Goal: Transaction & Acquisition: Purchase product/service

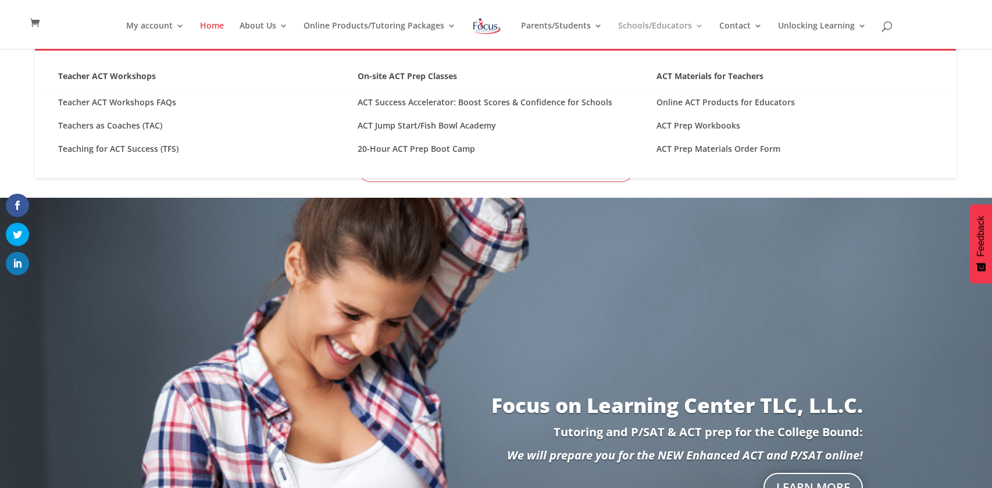
click at [686, 26] on link "Schools/Educators" at bounding box center [660, 35] width 85 height 27
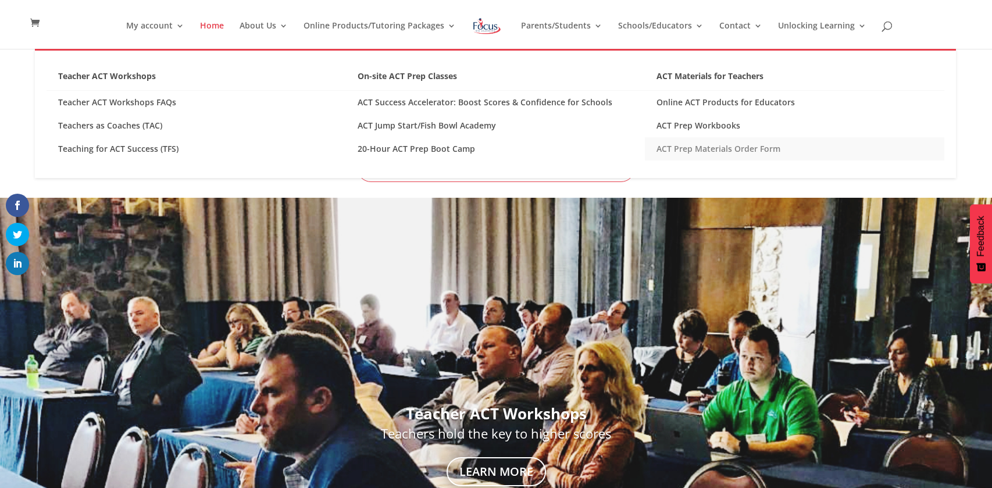
click at [736, 145] on link "ACT Prep Materials Order Form" at bounding box center [794, 148] width 299 height 23
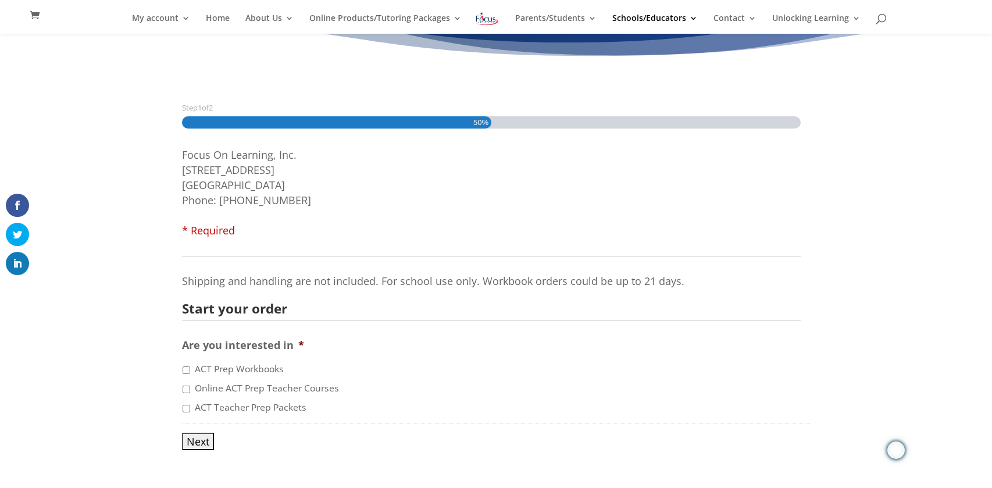
scroll to position [110, 0]
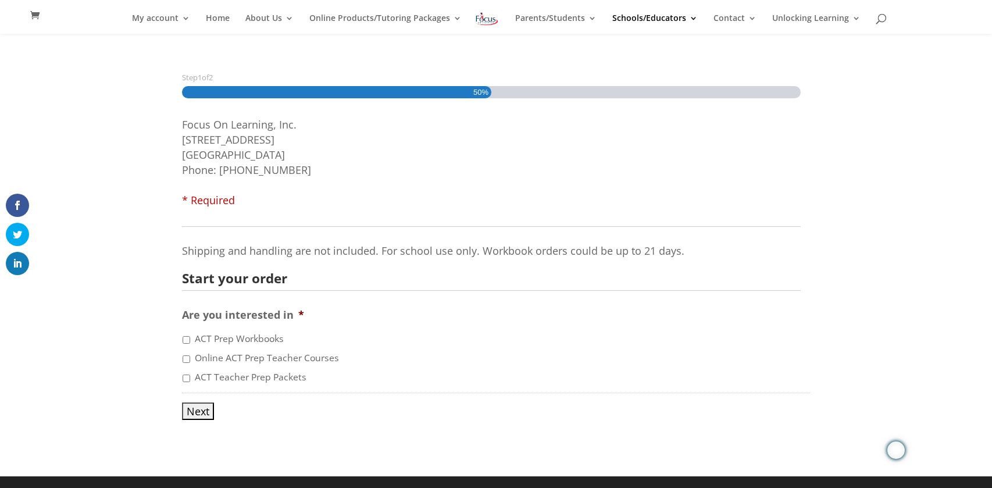
click at [272, 338] on label "ACT Prep Workbooks" at bounding box center [239, 339] width 89 height 14
click at [190, 338] on input "ACT Prep Workbooks" at bounding box center [187, 340] width 8 height 8
checkbox input "true"
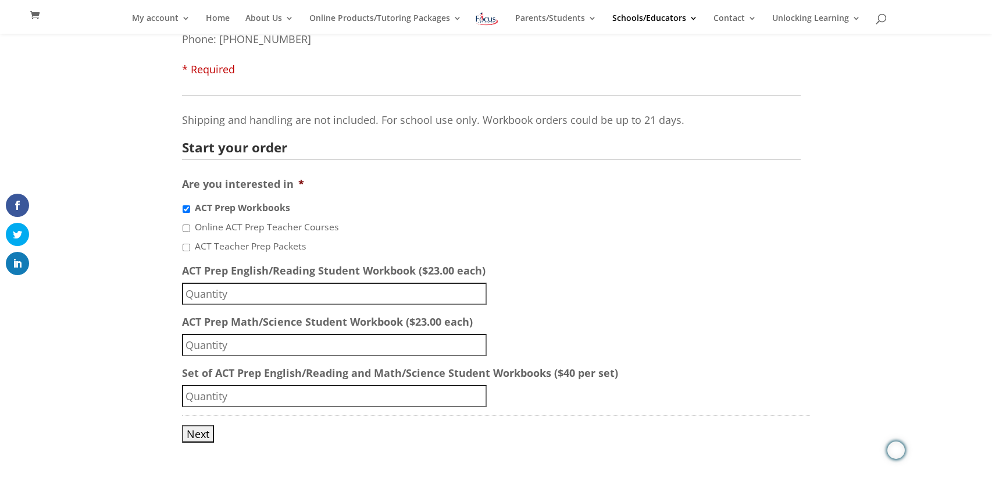
scroll to position [243, 0]
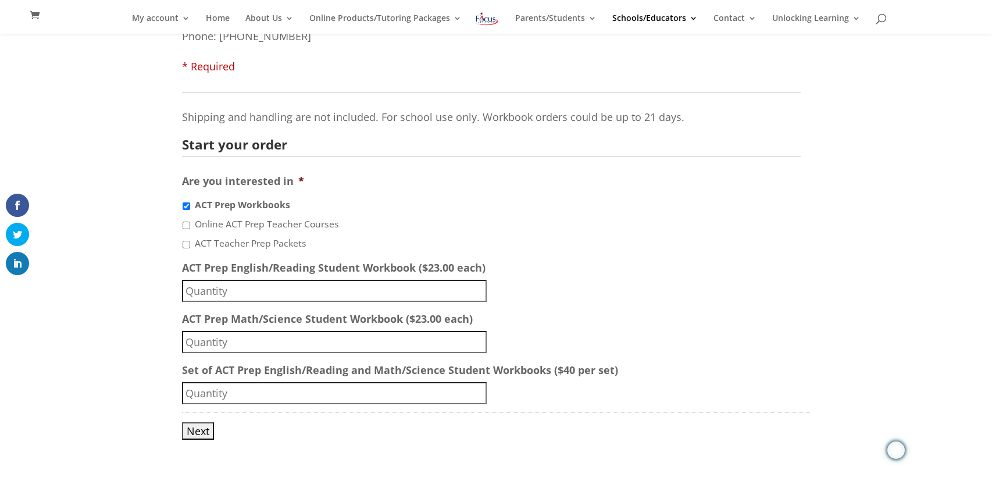
click at [267, 290] on input "ACT Prep English/Reading Student Workbook ($23.00 each)" at bounding box center [334, 291] width 305 height 22
type input "8"
click at [266, 341] on input "ACT Prep Math/Science Student Workbook ($23.00 each)" at bounding box center [334, 342] width 305 height 22
click at [270, 386] on input "Set of ACT Prep English/Reading and Math/Science Student Workbooks ($40 per set)" at bounding box center [334, 393] width 305 height 22
type input "8"
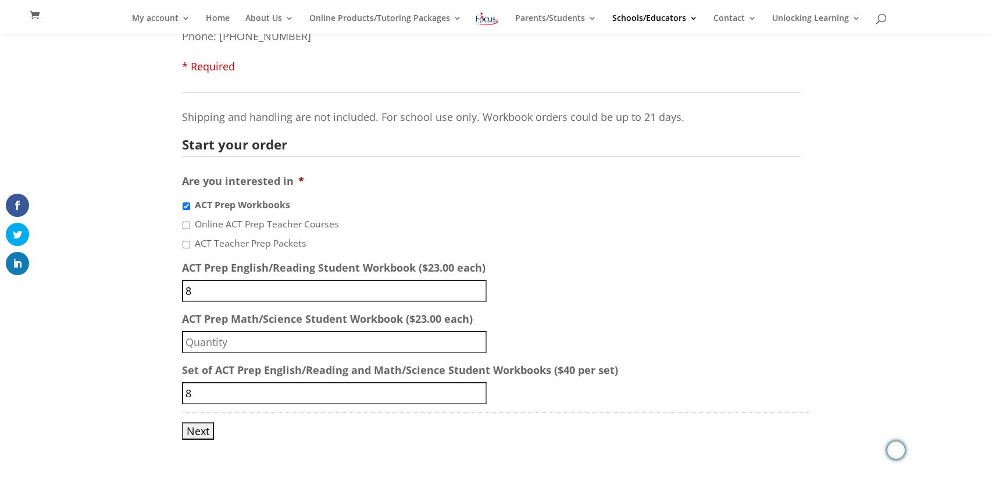
click at [269, 297] on input "8" at bounding box center [334, 291] width 305 height 22
click at [203, 425] on input "Next" at bounding box center [198, 430] width 32 height 17
click at [202, 428] on input "Next" at bounding box center [198, 430] width 32 height 17
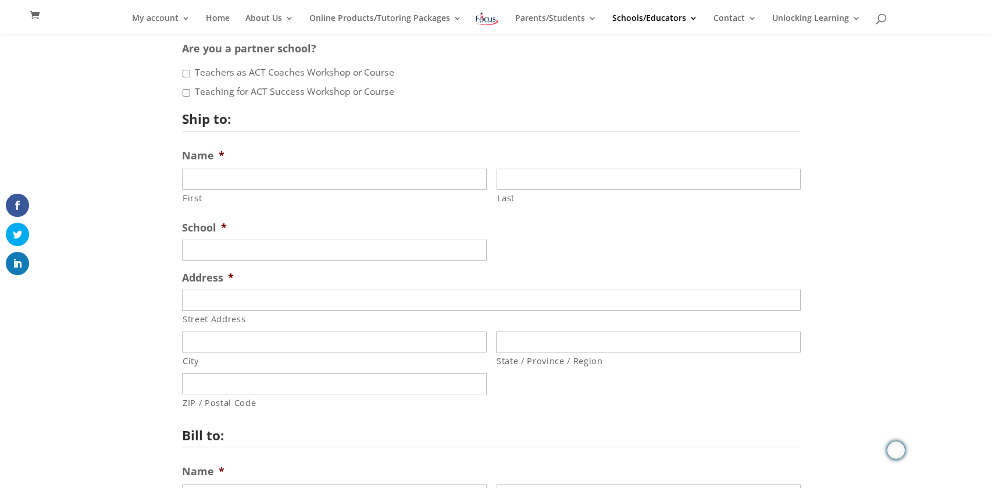
scroll to position [187, 0]
click at [395, 185] on input "First" at bounding box center [334, 177] width 305 height 21
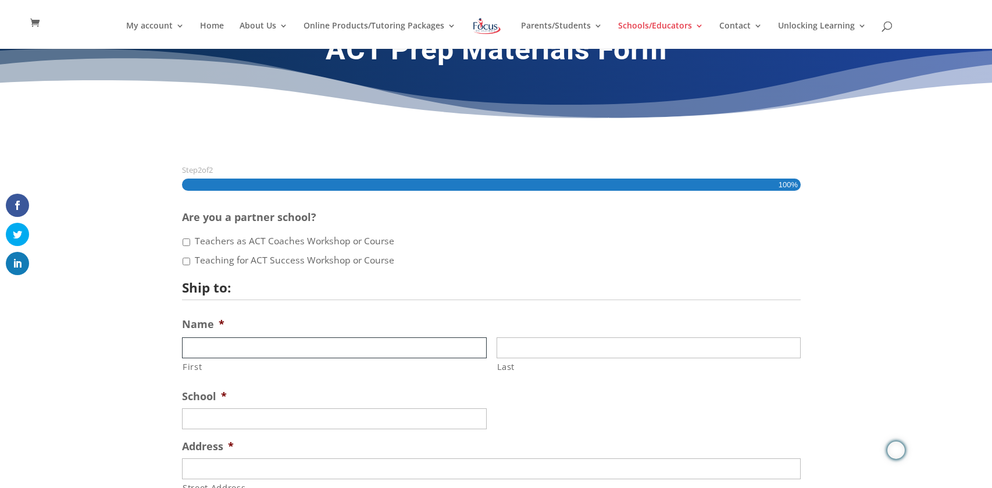
scroll to position [0, 0]
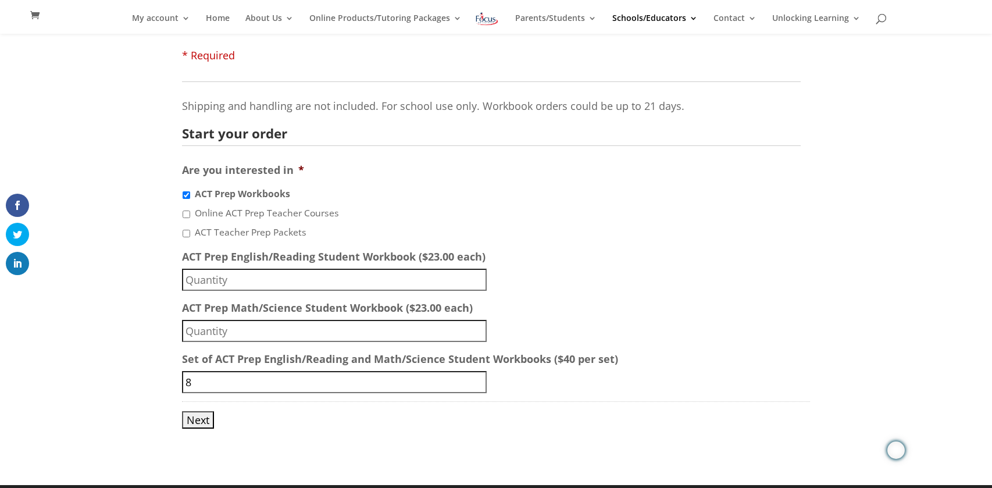
scroll to position [267, 0]
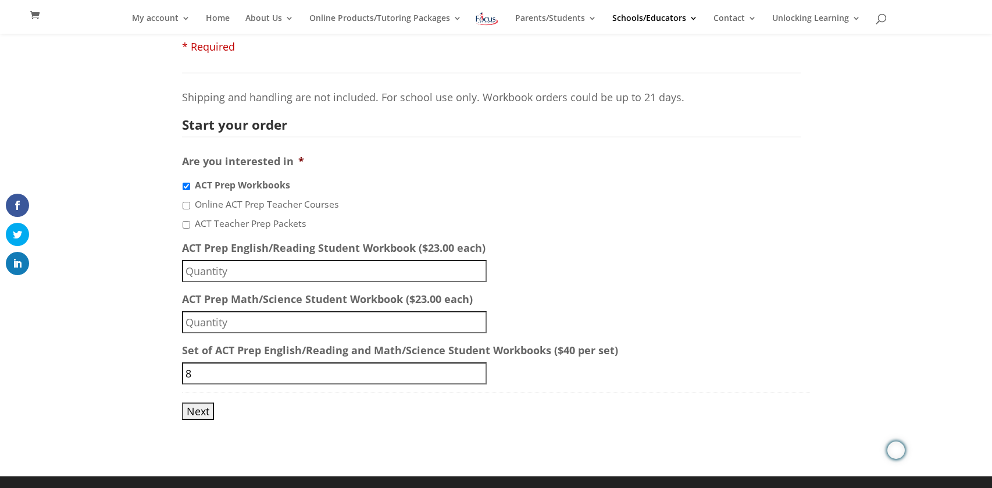
click at [40, 13] on span at bounding box center [37, 15] width 15 height 13
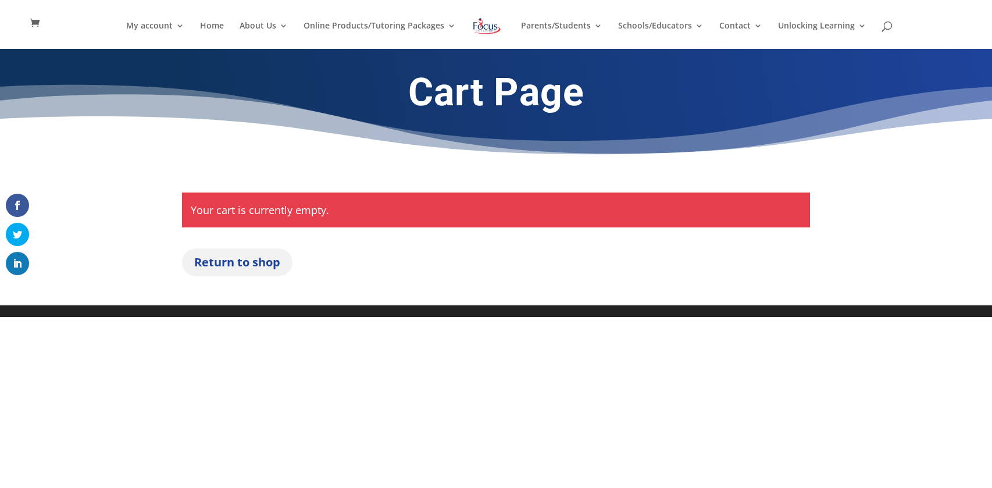
click at [226, 255] on link "Return to shop" at bounding box center [237, 262] width 110 height 28
click at [261, 266] on link "Return to shop" at bounding box center [237, 262] width 110 height 28
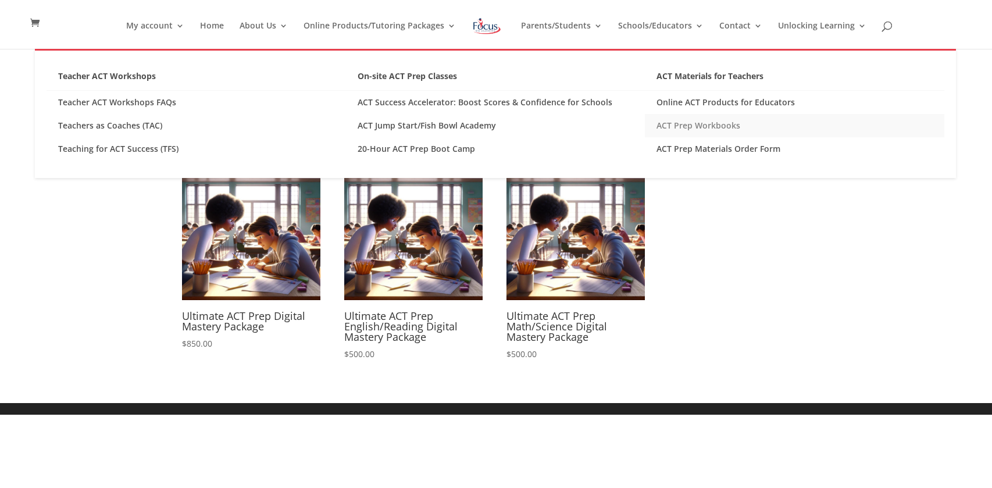
click at [673, 130] on link "ACT Prep Workbooks" at bounding box center [794, 125] width 299 height 23
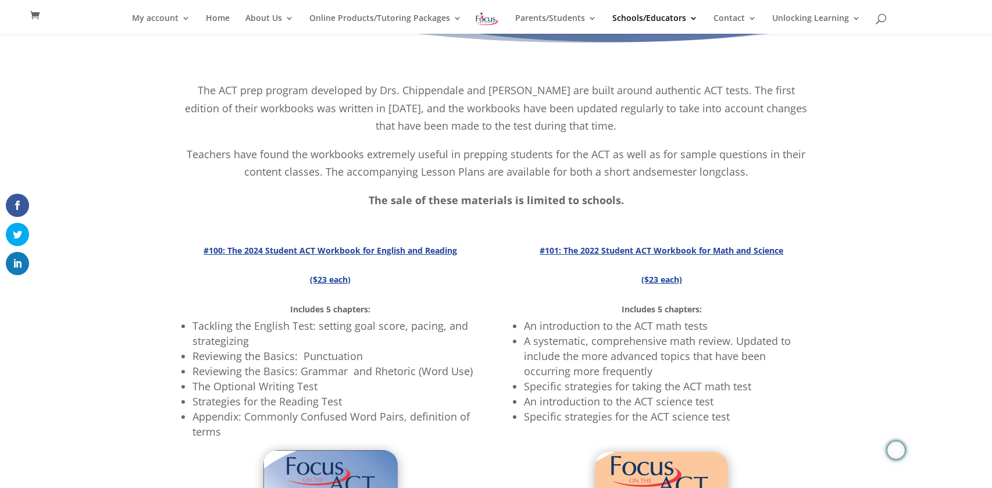
scroll to position [655, 0]
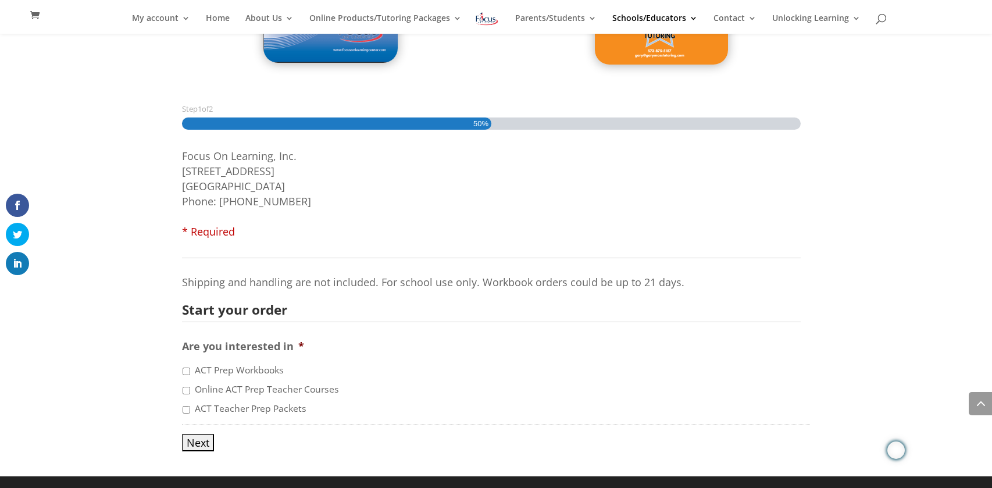
click at [187, 367] on input "ACT Prep Workbooks" at bounding box center [187, 371] width 8 height 8
checkbox input "true"
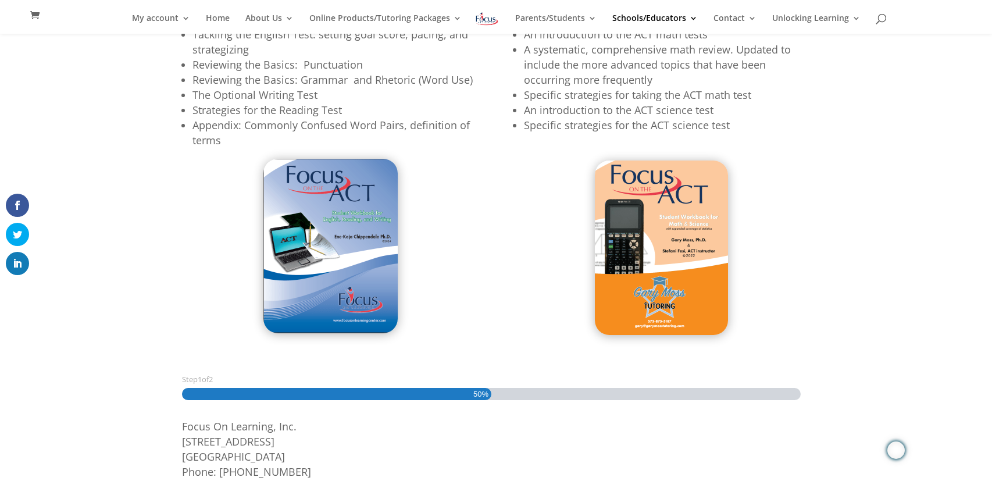
scroll to position [383, 0]
